Goal: Information Seeking & Learning: Check status

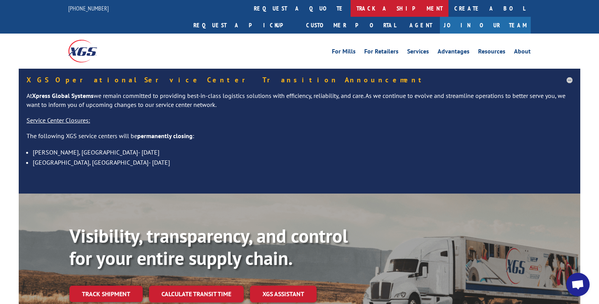
click at [351, 12] on link "track a shipment" at bounding box center [400, 8] width 98 height 17
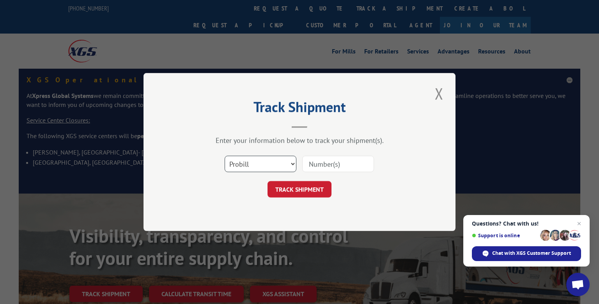
select select "bol"
click option "BOL" at bounding box center [0, 0] width 0 height 0
click at [269, 203] on div "Track Shipment Enter your information below to track your shipment(s). Select c…" at bounding box center [300, 152] width 312 height 158
click at [354, 166] on input at bounding box center [338, 164] width 72 height 16
drag, startPoint x: 354, startPoint y: 166, endPoint x: 364, endPoint y: 185, distance: 21.3
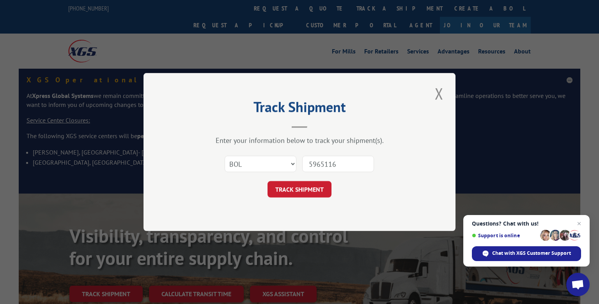
click at [364, 172] on input "5965116" at bounding box center [338, 164] width 72 height 16
type input "5965116"
click at [364, 185] on div "TRACK SHIPMENT" at bounding box center [300, 189] width 234 height 16
click at [318, 185] on button "TRACK SHIPMENT" at bounding box center [300, 189] width 64 height 16
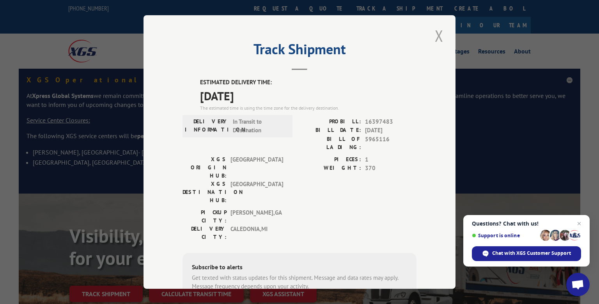
click at [438, 35] on button "Close modal" at bounding box center [439, 35] width 13 height 21
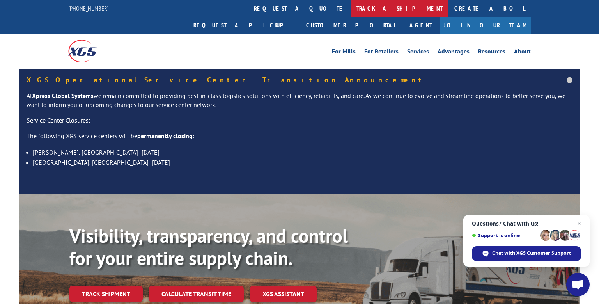
click at [351, 10] on link "track a shipment" at bounding box center [400, 8] width 98 height 17
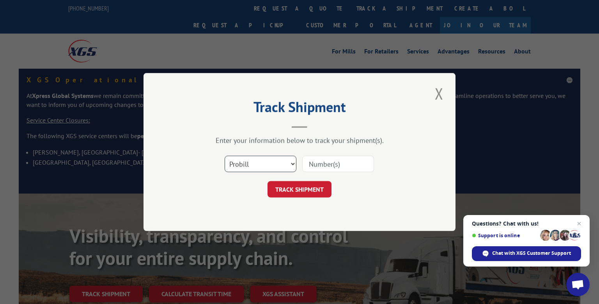
select select "bol"
click option "BOL" at bounding box center [0, 0] width 0 height 0
click at [321, 165] on input at bounding box center [338, 164] width 72 height 16
type input "5965116"
click at [312, 188] on button "TRACK SHIPMENT" at bounding box center [300, 189] width 64 height 16
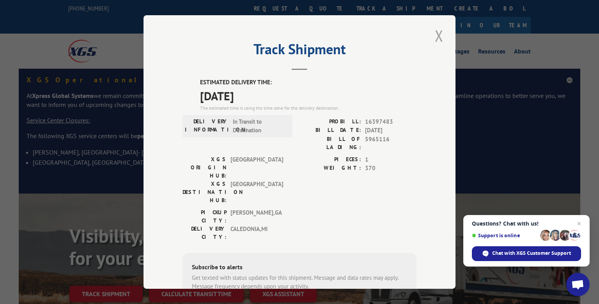
click at [438, 37] on button "Close modal" at bounding box center [439, 35] width 13 height 21
